Goal: Transaction & Acquisition: Purchase product/service

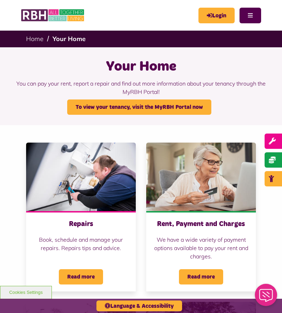
click at [214, 16] on link "Login" at bounding box center [216, 16] width 36 height 16
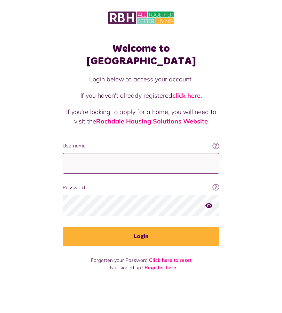
click at [183, 153] on input "Username" at bounding box center [141, 163] width 157 height 21
type input "**********"
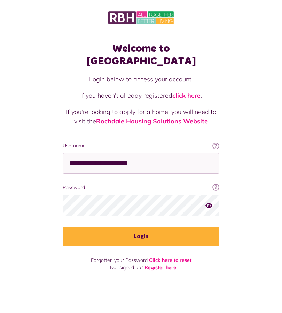
click at [155, 227] on button "Login" at bounding box center [141, 236] width 157 height 19
click at [162, 227] on button "Login" at bounding box center [141, 236] width 157 height 19
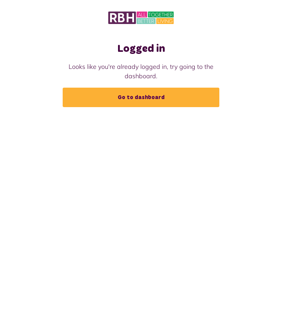
click at [157, 99] on link "Go to dashboard" at bounding box center [141, 97] width 157 height 19
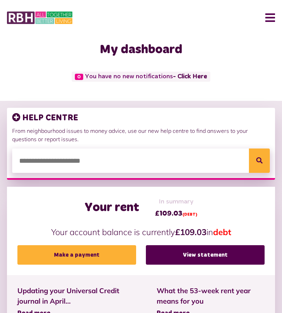
click at [103, 254] on link "Make a payment" at bounding box center [76, 254] width 119 height 19
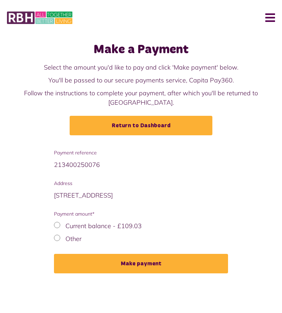
click at [143, 258] on button "Make payment" at bounding box center [141, 263] width 174 height 19
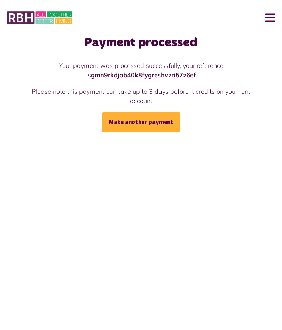
click at [269, 25] on button "Menu" at bounding box center [267, 18] width 15 height 22
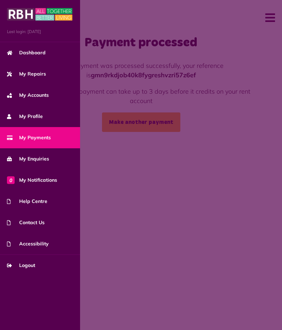
click at [34, 263] on span "Logout" at bounding box center [21, 265] width 28 height 7
